Goal: Transaction & Acquisition: Download file/media

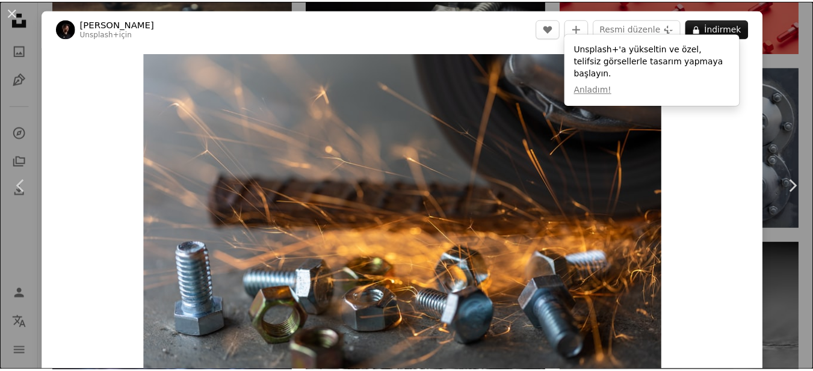
scroll to position [181, 0]
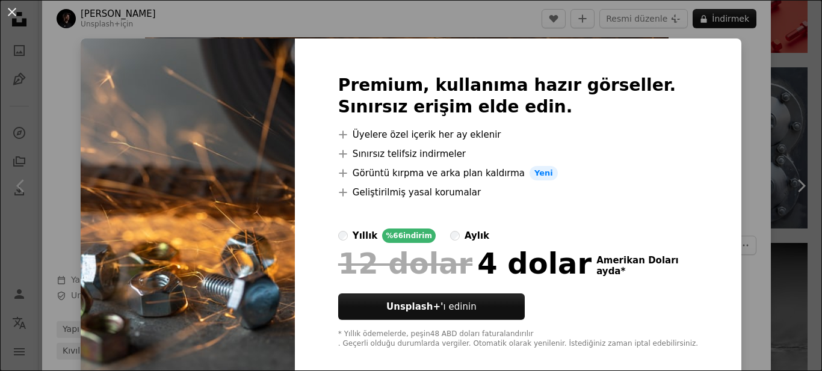
click at [728, 115] on div "An X shape Premium, kullanıma hazır görseller. Sınırsız erişim elde edin. A plu…" at bounding box center [411, 185] width 822 height 371
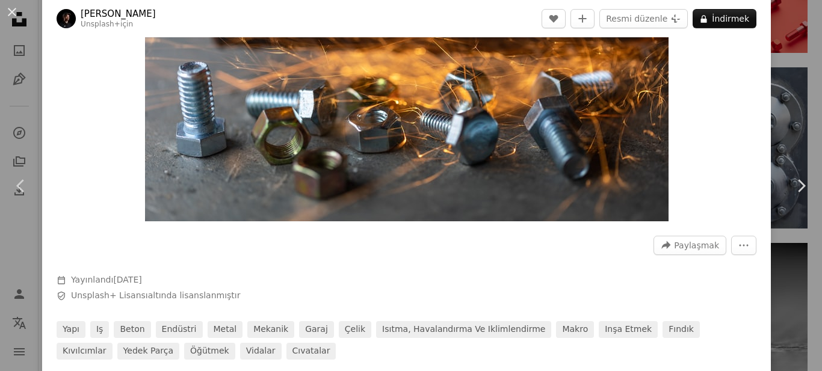
click at [17, 6] on button "An X shape" at bounding box center [12, 12] width 14 height 14
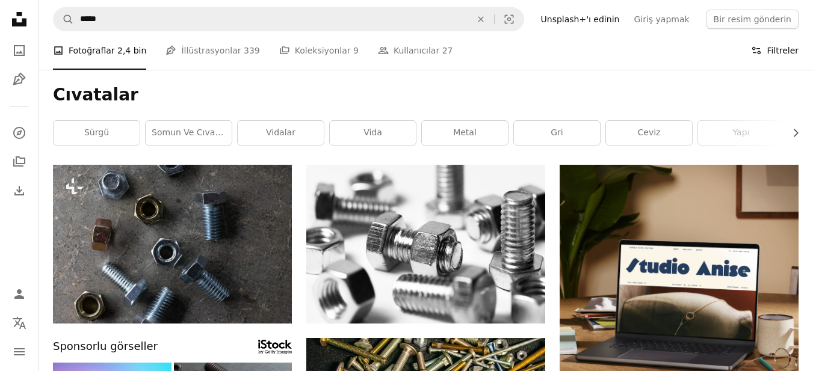
click at [772, 52] on font "Filtreler" at bounding box center [783, 51] width 32 height 10
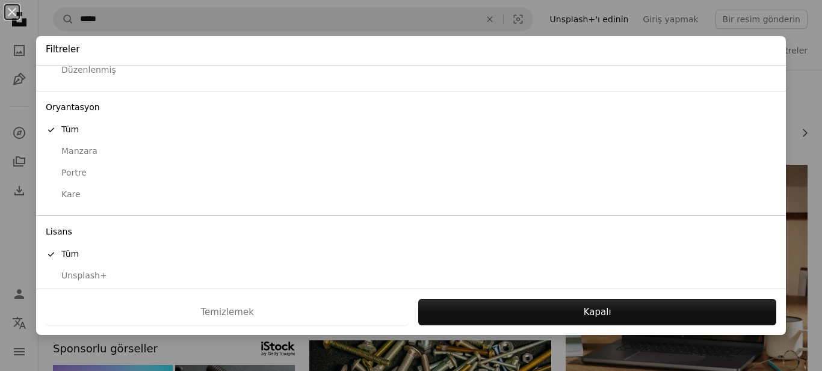
scroll to position [107, 0]
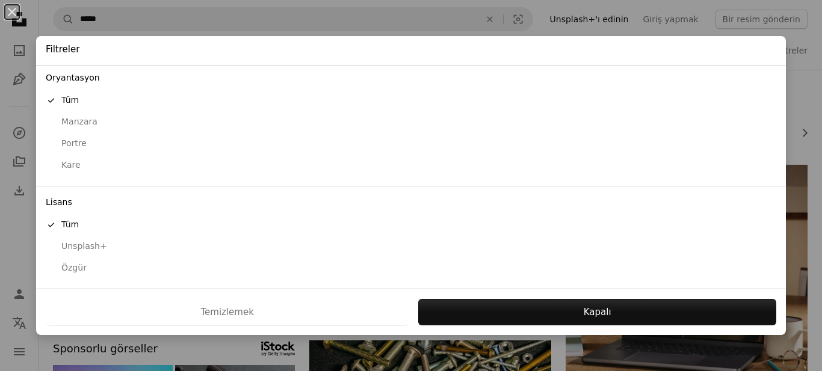
click at [69, 270] on font "Özgür" at bounding box center [73, 268] width 25 height 10
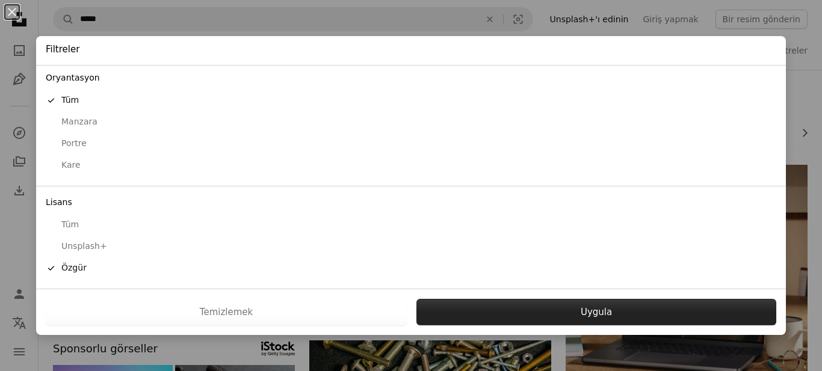
click at [512, 318] on button "Uygula" at bounding box center [597, 312] width 360 height 26
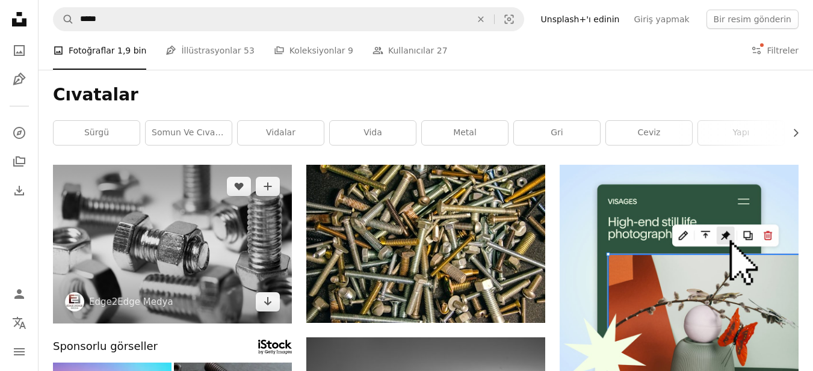
click at [192, 243] on img at bounding box center [172, 244] width 239 height 159
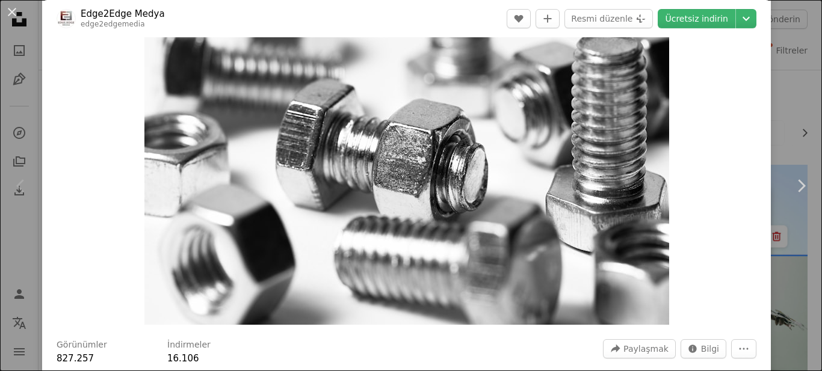
scroll to position [60, 0]
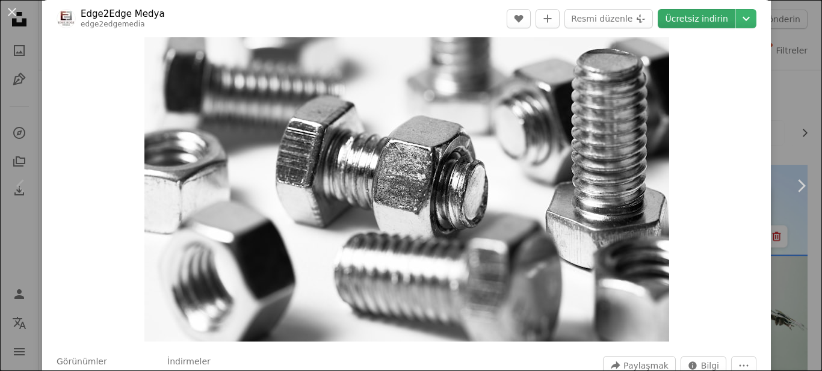
click at [690, 21] on font "Ücretsiz indirin" at bounding box center [696, 19] width 63 height 10
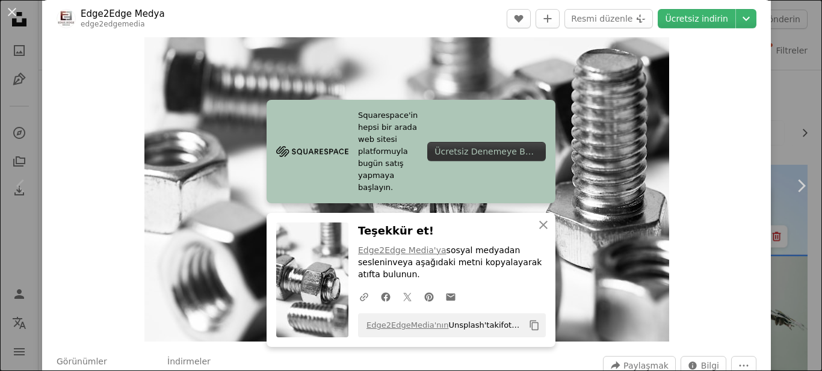
click at [716, 93] on div "Zoom in" at bounding box center [406, 167] width 729 height 361
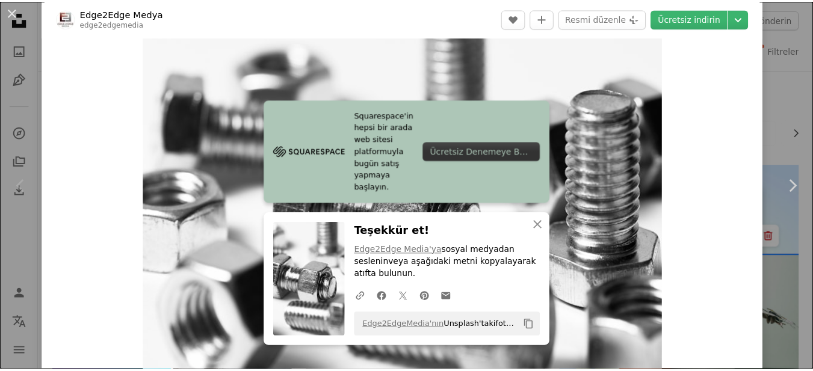
scroll to position [0, 0]
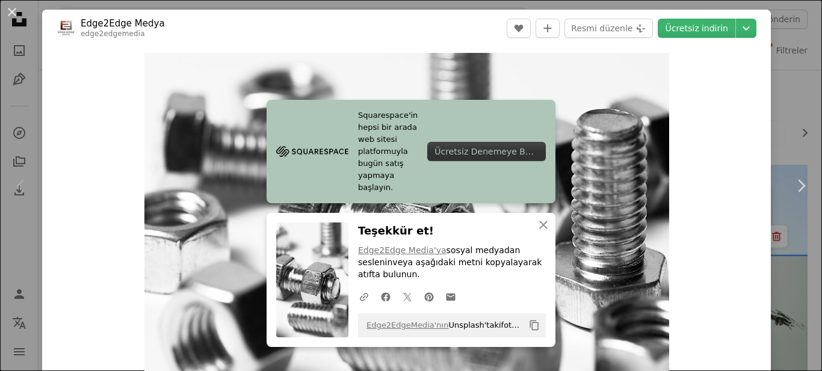
click at [777, 98] on div "An X shape Chevron left Chevron right Edge2Edge Medya edge2edgemedia A heart A …" at bounding box center [411, 185] width 822 height 371
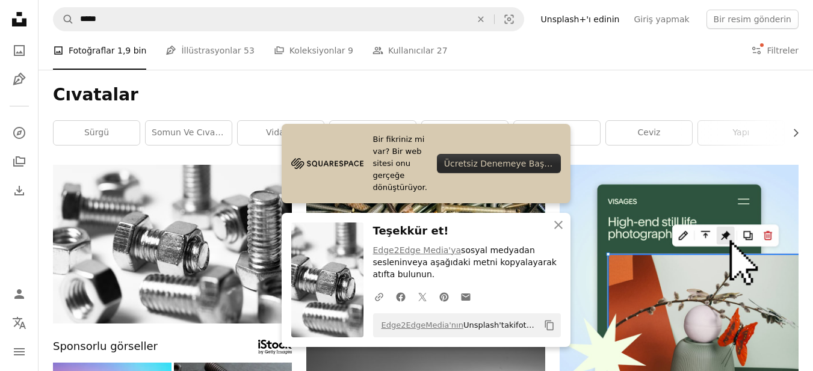
click at [668, 90] on h1 "Cıvatalar" at bounding box center [426, 95] width 746 height 22
click at [565, 232] on icon "An X shape" at bounding box center [558, 225] width 14 height 14
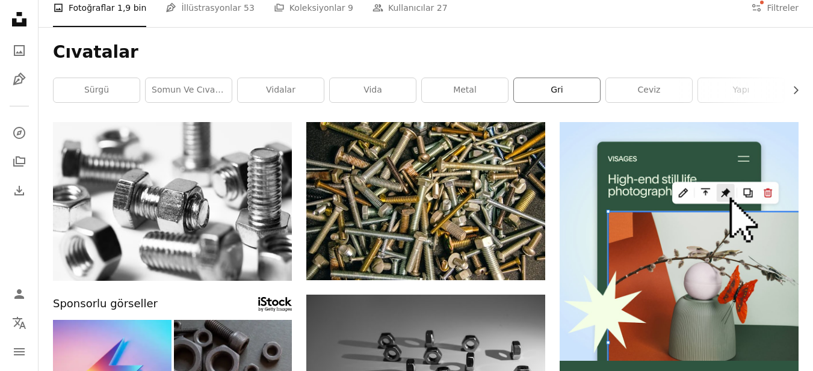
scroll to position [60, 0]
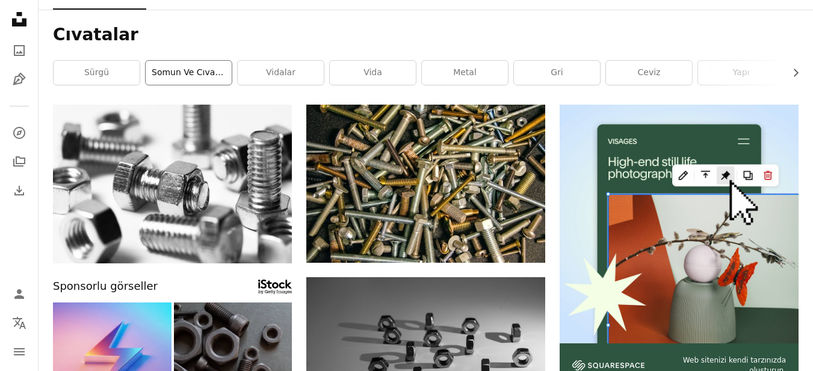
click at [209, 77] on font "somun ve cıvatalar" at bounding box center [193, 72] width 83 height 10
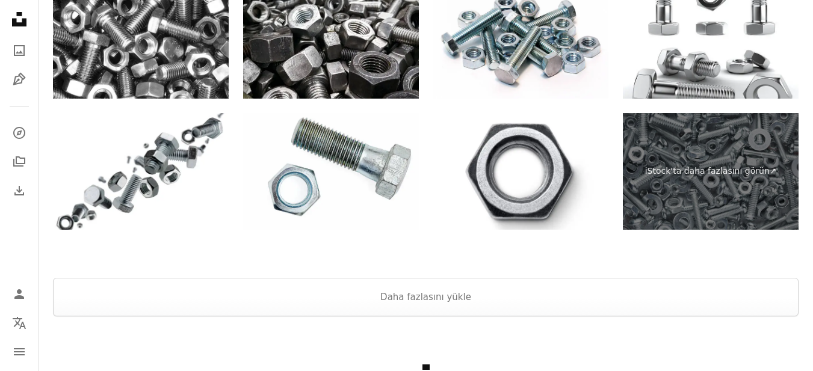
scroll to position [1986, 0]
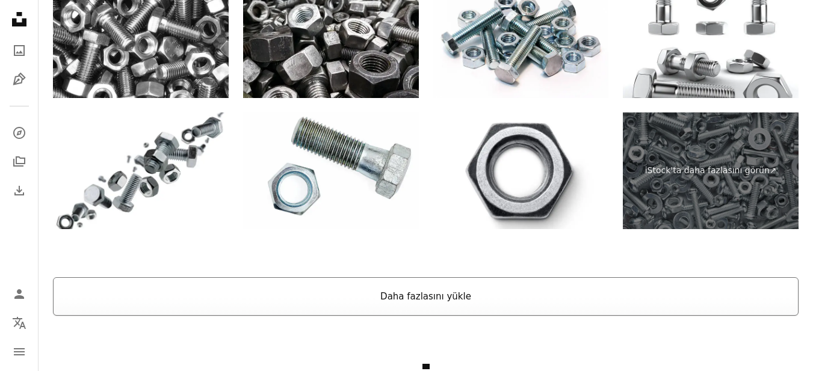
click at [438, 303] on button "Daha fazlasını yükle" at bounding box center [426, 296] width 746 height 39
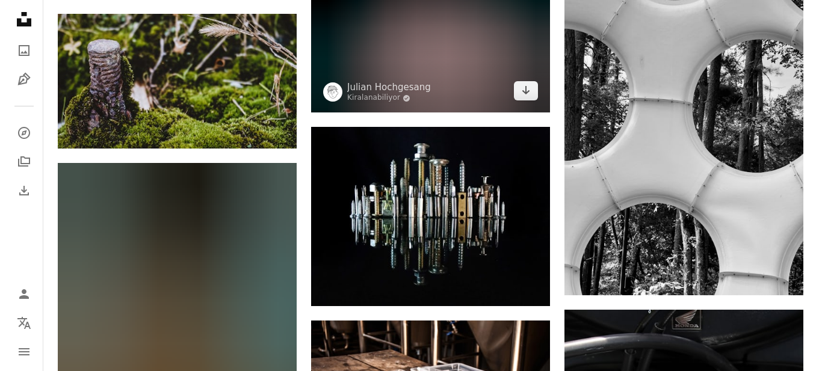
scroll to position [4695, 0]
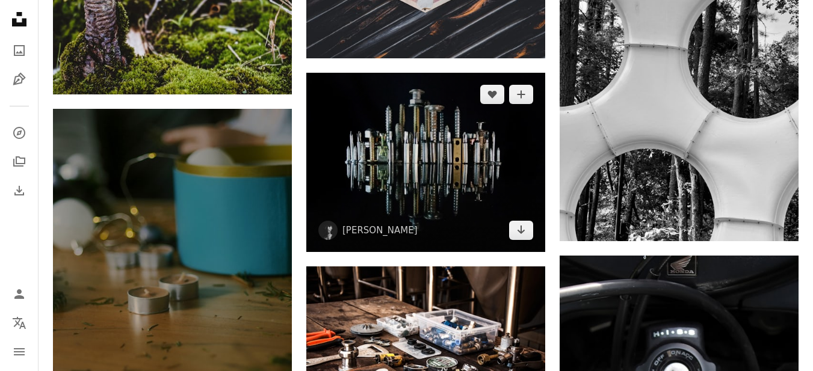
click at [418, 165] on img at bounding box center [425, 162] width 239 height 179
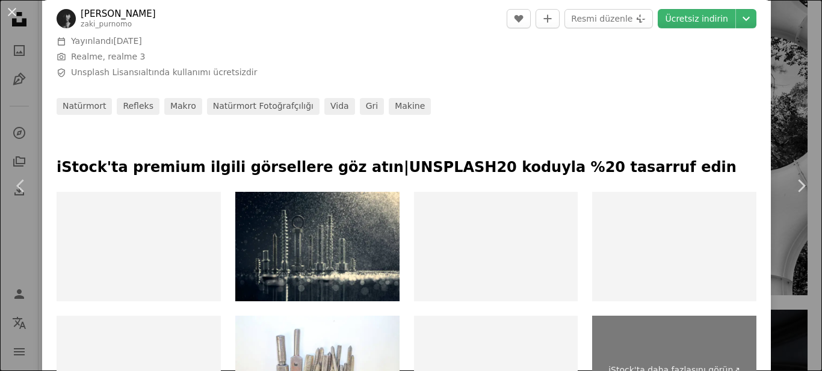
scroll to position [445, 0]
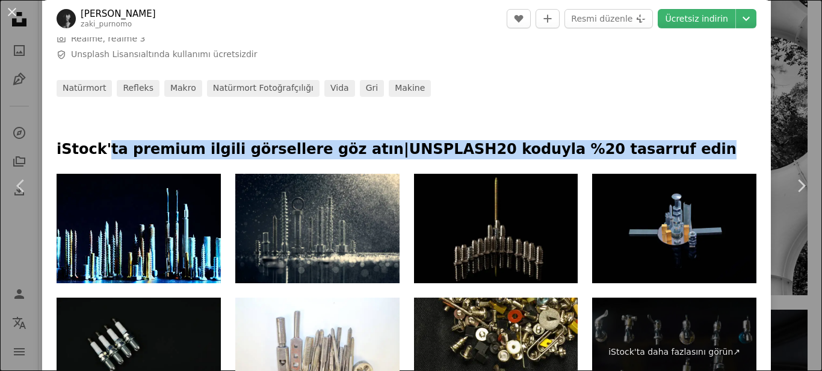
drag, startPoint x: 111, startPoint y: 143, endPoint x: 627, endPoint y: 167, distance: 515.8
click at [627, 167] on div "iStock'ta premium ilgili görsellere göz atın | UNSPLASH20 koduyla %20 tasarruf …" at bounding box center [407, 157] width 700 height 34
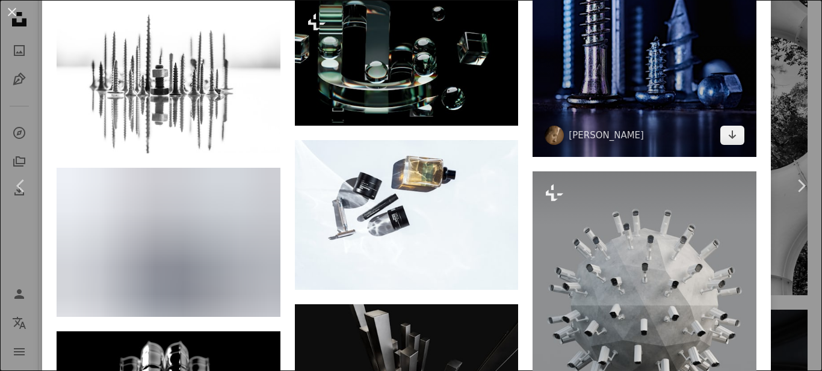
scroll to position [1047, 0]
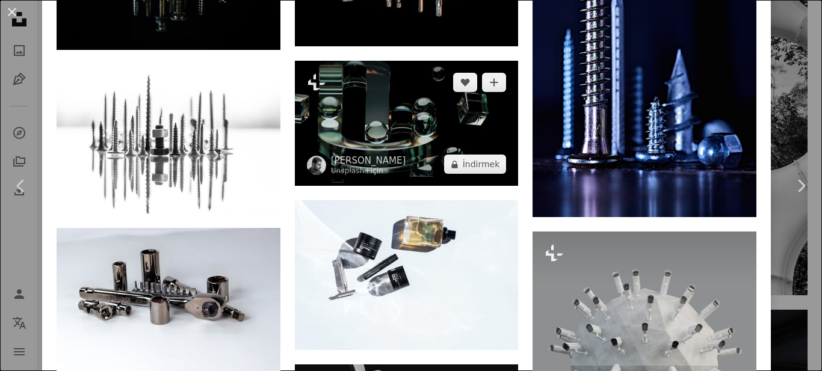
click at [400, 133] on img at bounding box center [407, 124] width 224 height 126
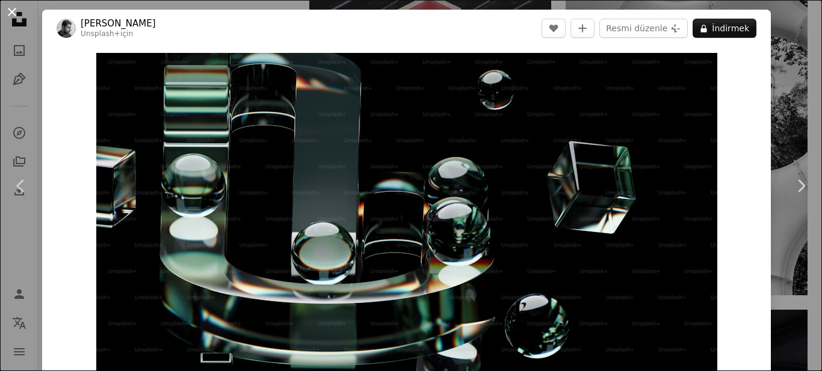
click at [12, 11] on button "An X shape" at bounding box center [12, 12] width 14 height 14
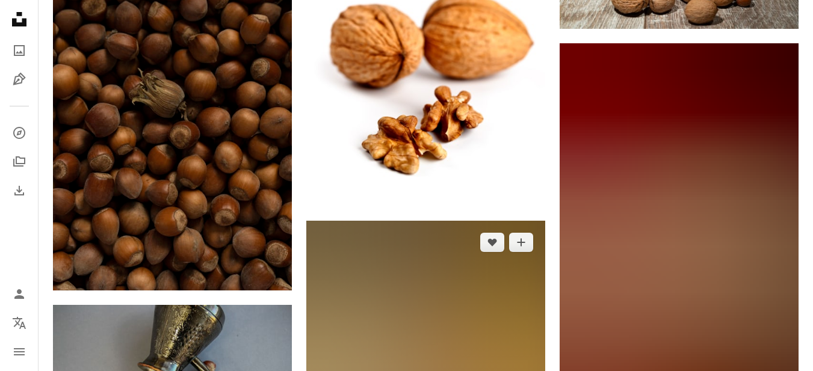
scroll to position [25220, 0]
